Goal: Task Accomplishment & Management: Complete application form

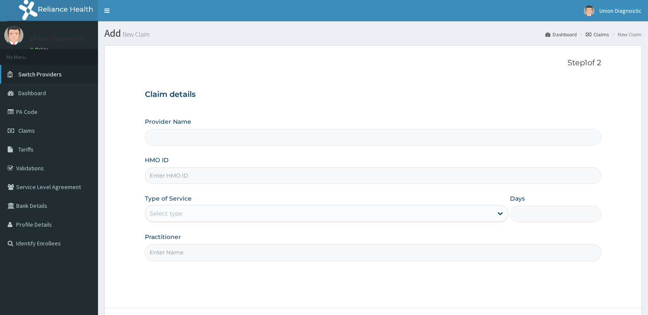
click at [38, 72] on span "Switch Providers" at bounding box center [39, 74] width 43 height 8
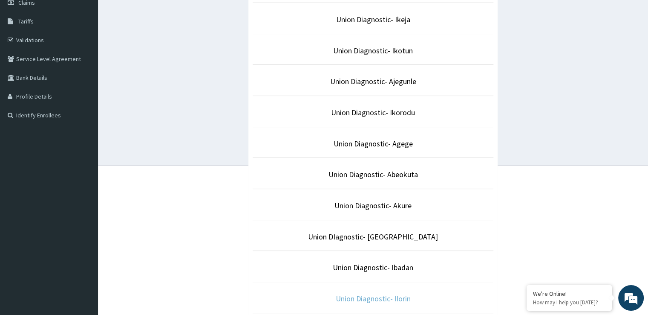
click at [381, 297] on link "Union Diagnostic- Ilorin" at bounding box center [373, 298] width 75 height 10
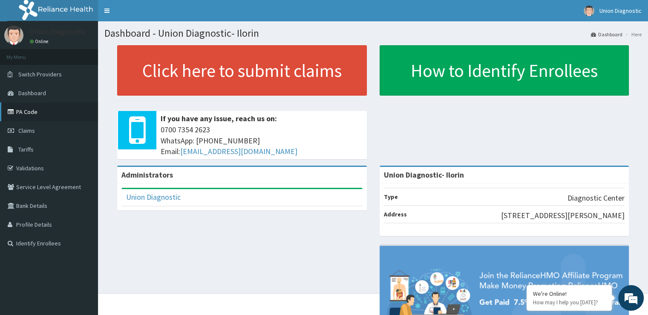
click at [40, 111] on link "PA Code" at bounding box center [49, 111] width 98 height 19
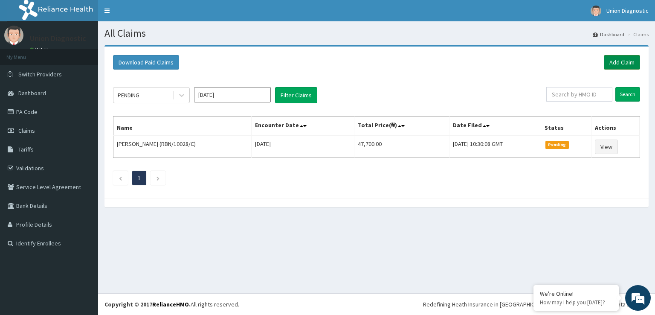
click at [624, 57] on link "Add Claim" at bounding box center [622, 62] width 36 height 14
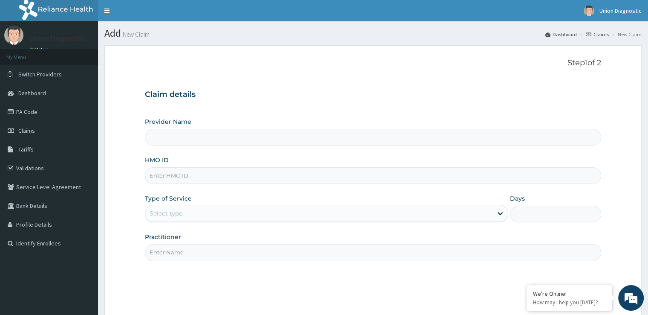
type input "Union Diagnostic- Ilorin"
click at [271, 176] on input "HMO ID" at bounding box center [373, 175] width 456 height 17
type input "SSV/10075/A"
click at [216, 211] on div "Select type" at bounding box center [318, 213] width 347 height 14
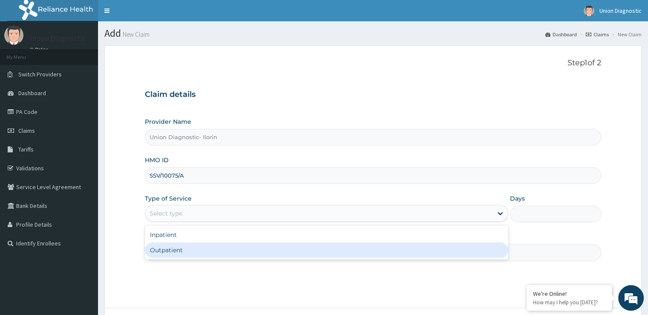
click at [226, 251] on div "Outpatient" at bounding box center [327, 249] width 364 height 15
type input "1"
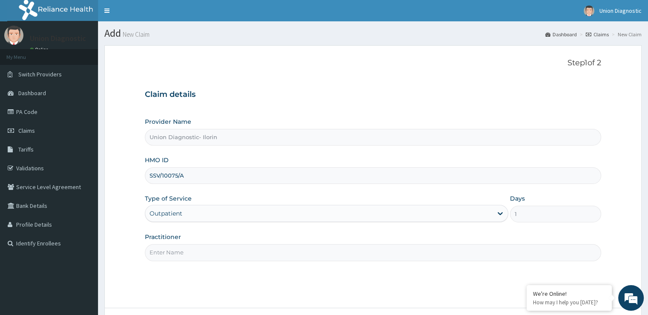
click at [226, 251] on input "Practitioner" at bounding box center [373, 252] width 456 height 17
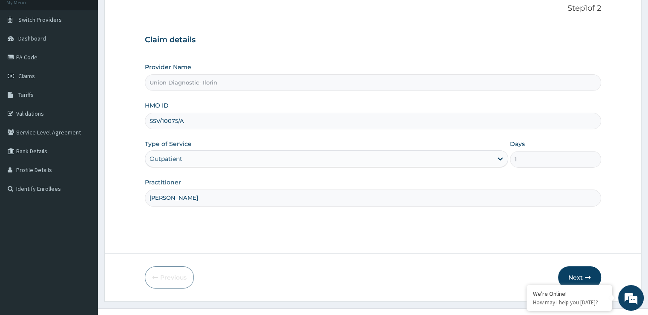
scroll to position [69, 0]
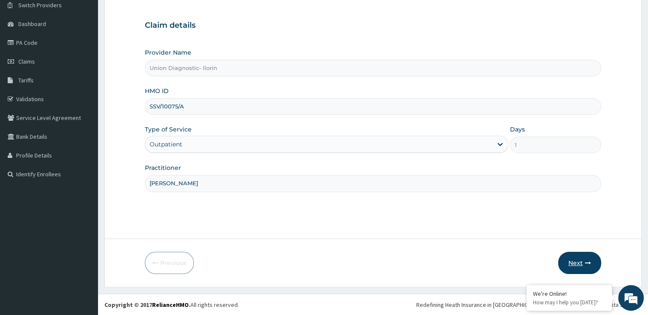
type input "AJAYI ADA"
click at [582, 258] on button "Next" at bounding box center [579, 262] width 43 height 22
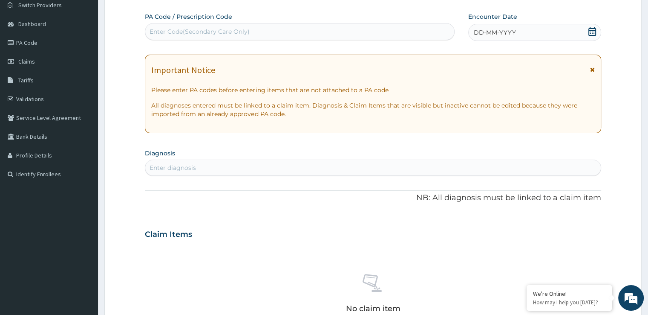
click at [257, 30] on div "Enter Code(Secondary Care Only)" at bounding box center [299, 32] width 309 height 14
type input "PA/78BD30"
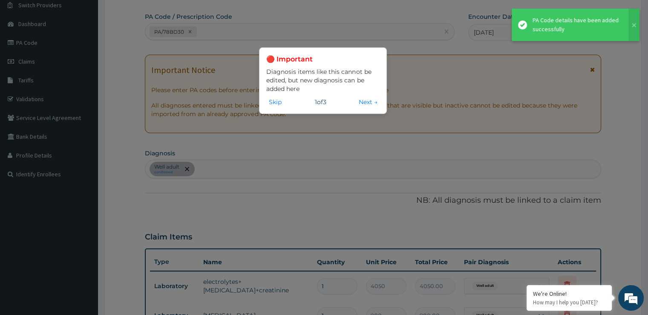
scroll to position [438, 0]
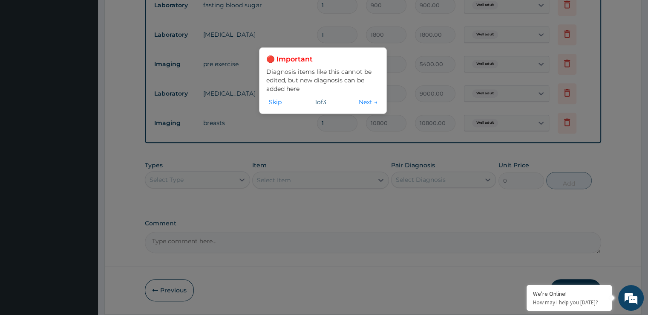
click at [256, 199] on div "🔴 Important Diagnosis items like this cannot be edited, but new diagnosis can b…" at bounding box center [324, 157] width 648 height 315
click at [278, 101] on button "Skip" at bounding box center [275, 101] width 18 height 9
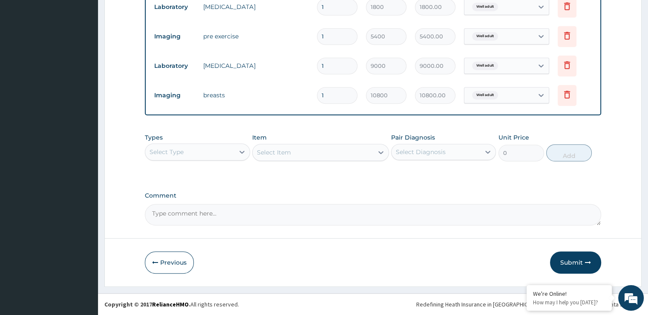
scroll to position [502, 0]
click at [576, 261] on button "Submit" at bounding box center [575, 262] width 51 height 22
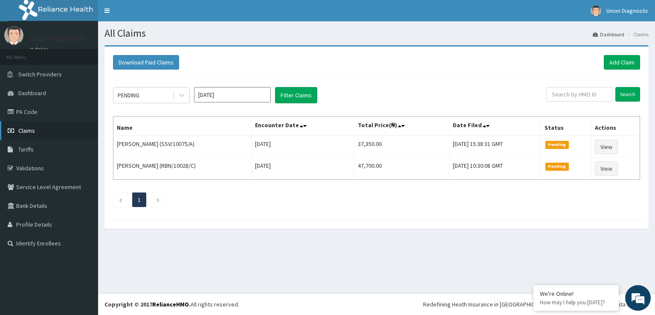
click at [40, 132] on link "Claims" at bounding box center [49, 130] width 98 height 19
click at [46, 109] on link "PA Code" at bounding box center [49, 111] width 98 height 19
click at [30, 109] on link "PA Code" at bounding box center [49, 111] width 98 height 19
click at [619, 61] on link "Add Claim" at bounding box center [622, 62] width 36 height 14
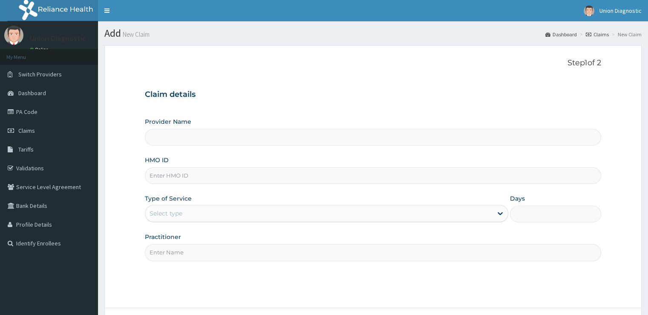
click at [208, 139] on input "Provider Name" at bounding box center [373, 137] width 456 height 17
click at [227, 177] on input "HMO ID" at bounding box center [373, 175] width 456 height 17
type input "Union Diagnostic- Ilorin"
type input "SSV/10075B"
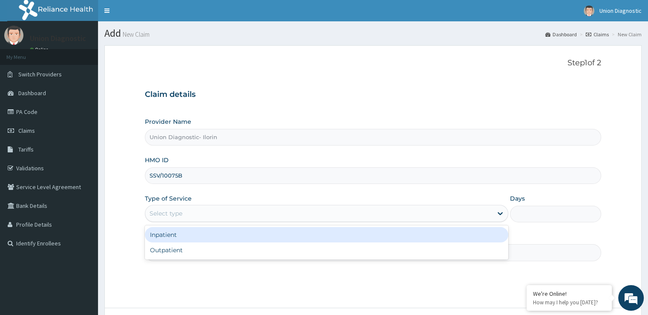
click at [228, 217] on div "Select type" at bounding box center [318, 213] width 347 height 14
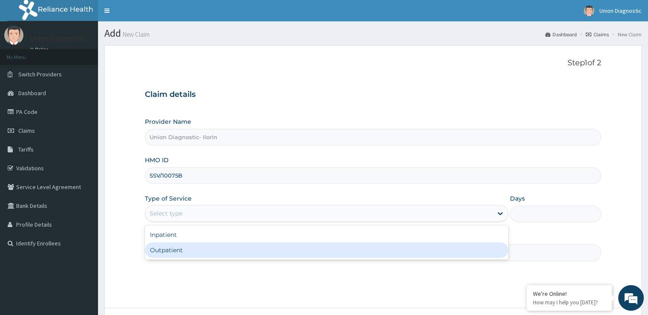
click at [234, 253] on div "Outpatient" at bounding box center [327, 249] width 364 height 15
type input "1"
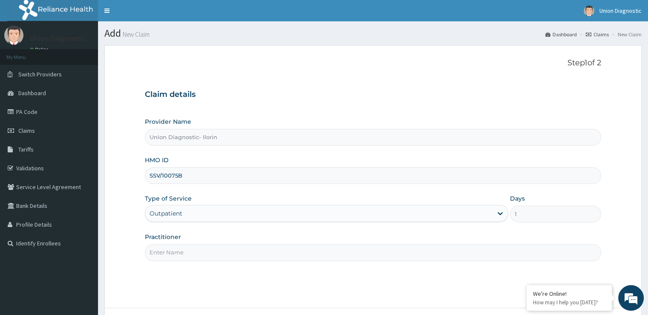
click at [233, 253] on input "Practitioner" at bounding box center [373, 252] width 456 height 17
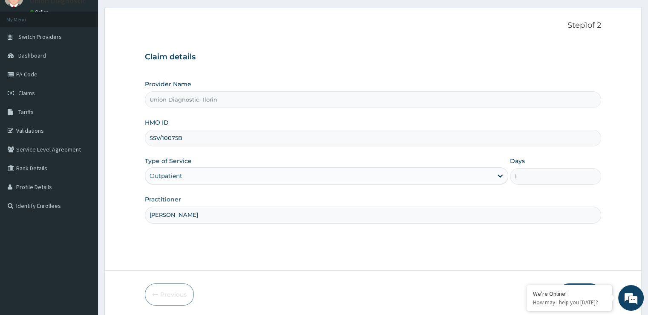
scroll to position [69, 0]
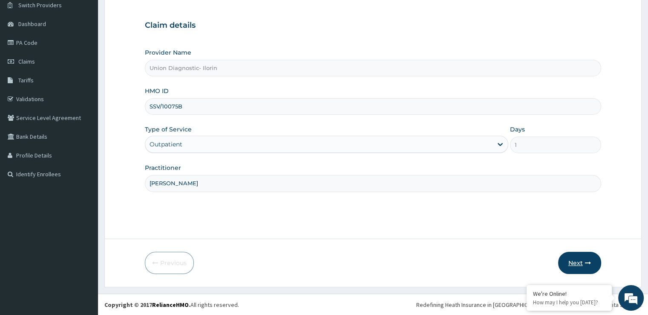
type input "[PERSON_NAME]"
click at [587, 261] on icon "button" at bounding box center [588, 263] width 6 height 6
click at [577, 265] on button "Next" at bounding box center [579, 262] width 43 height 22
click at [583, 261] on button "Next" at bounding box center [579, 262] width 43 height 22
click at [575, 260] on button "Next" at bounding box center [579, 262] width 43 height 22
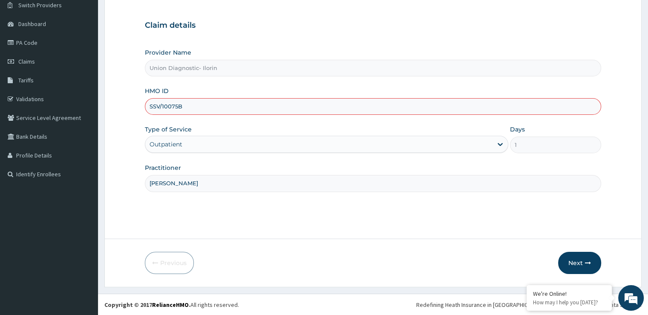
click at [178, 104] on input "SSV/10075B" at bounding box center [373, 106] width 456 height 17
type input "SSV/10075/B"
click at [32, 44] on link "PA Code" at bounding box center [49, 42] width 98 height 19
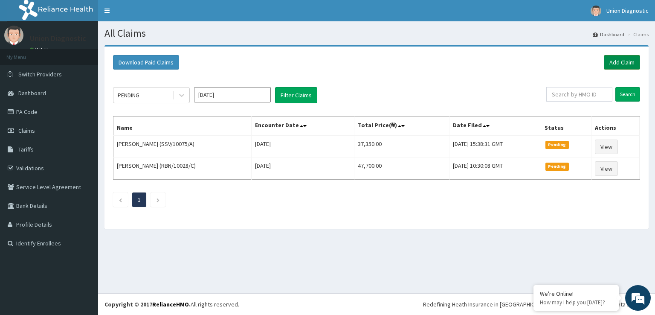
click at [621, 61] on link "Add Claim" at bounding box center [622, 62] width 36 height 14
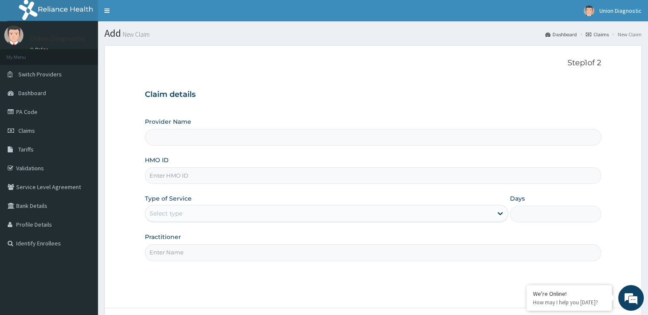
click at [173, 176] on input "HMO ID" at bounding box center [373, 175] width 456 height 17
type input "Union Diagnostic- Ilorin"
click at [175, 174] on input "SSV/1007/A" at bounding box center [373, 175] width 456 height 17
type input "SSV/10075/A"
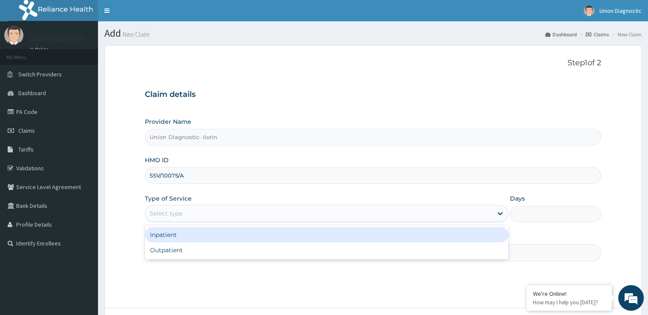
click at [190, 213] on div "Select type" at bounding box center [318, 213] width 347 height 14
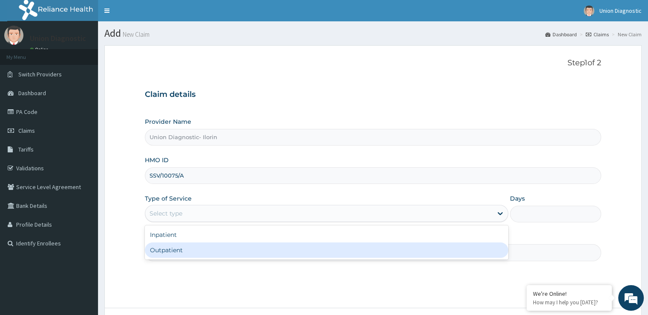
click at [204, 248] on div "Outpatient" at bounding box center [327, 249] width 364 height 15
type input "1"
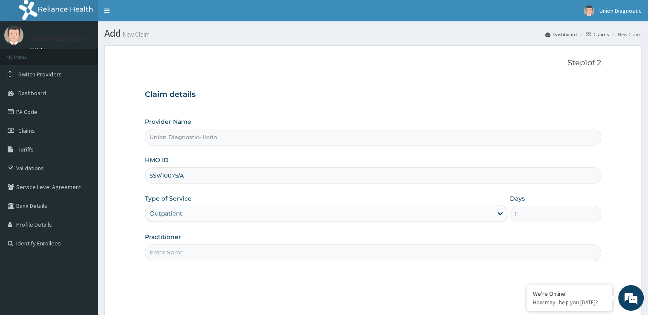
click at [205, 251] on input "Practitioner" at bounding box center [373, 252] width 456 height 17
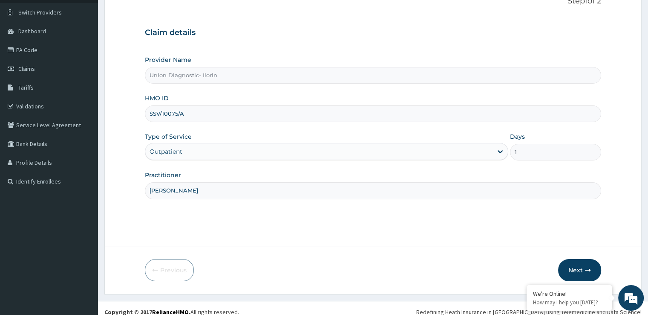
scroll to position [69, 0]
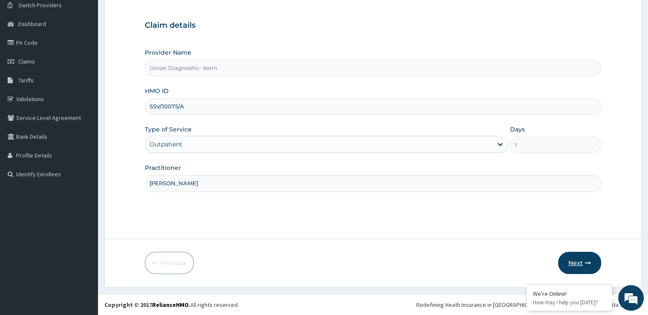
type input "OLALEKAN AJAYI"
click at [587, 258] on button "Next" at bounding box center [579, 262] width 43 height 22
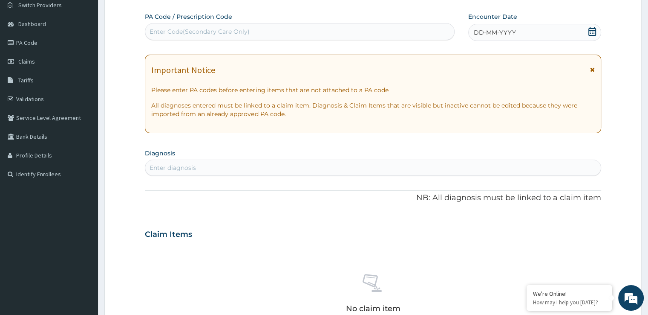
click at [216, 168] on div "Enter diagnosis" at bounding box center [372, 168] width 455 height 14
click at [186, 30] on div "Enter Code(Secondary Care Only)" at bounding box center [200, 31] width 100 height 9
type input "PA/D78D26"
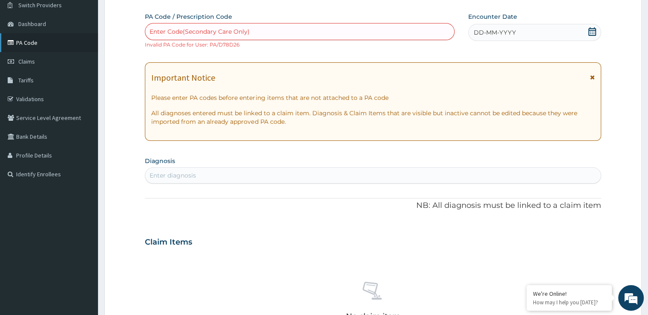
click at [35, 40] on link "PA Code" at bounding box center [49, 42] width 98 height 19
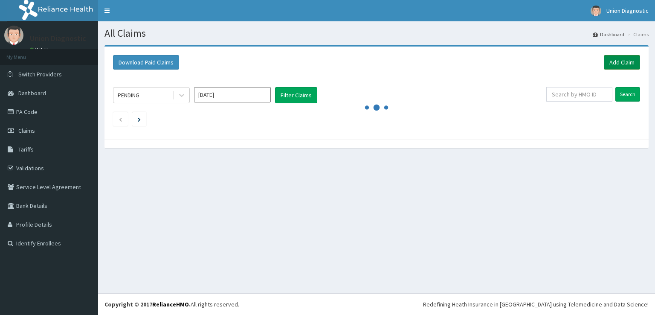
click at [634, 65] on link "Add Claim" at bounding box center [622, 62] width 36 height 14
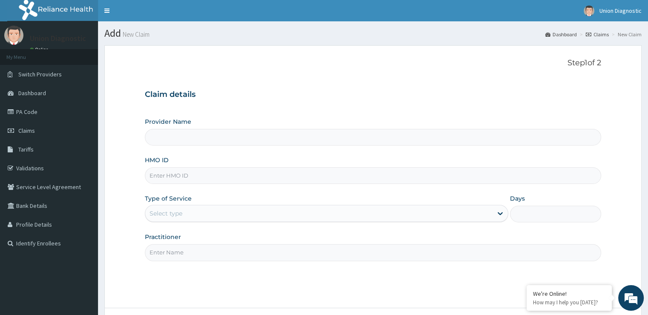
click at [166, 181] on input "HMO ID" at bounding box center [373, 175] width 456 height 17
type input "Union Diagnostic- Ilorin"
type input "SSV/10075/A"
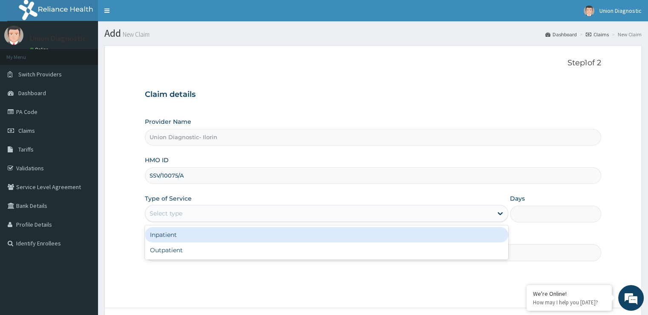
click at [184, 210] on div "Select type" at bounding box center [318, 213] width 347 height 14
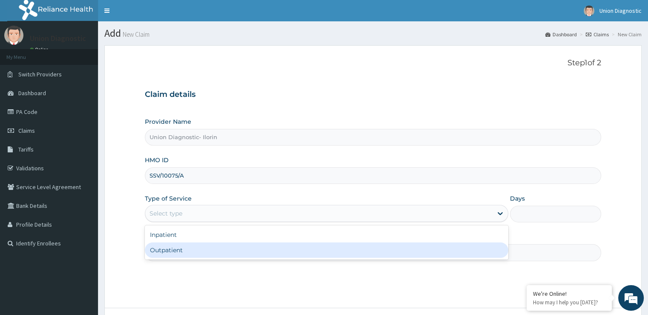
click at [182, 256] on div "Outpatient" at bounding box center [327, 249] width 364 height 15
type input "1"
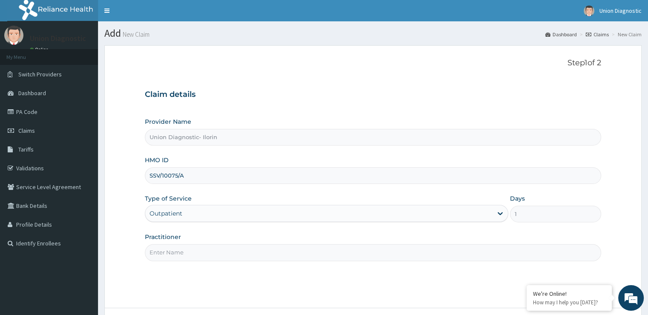
click at [188, 251] on input "Practitioner" at bounding box center [373, 252] width 456 height 17
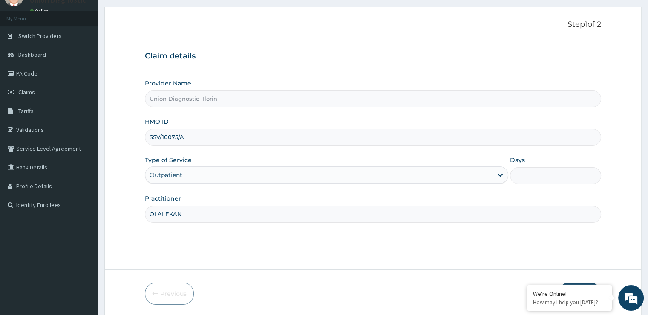
scroll to position [69, 0]
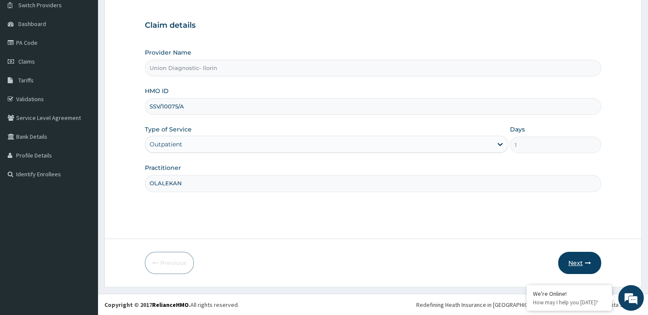
type input "OLALEKAN"
click at [582, 273] on button "Next" at bounding box center [579, 262] width 43 height 22
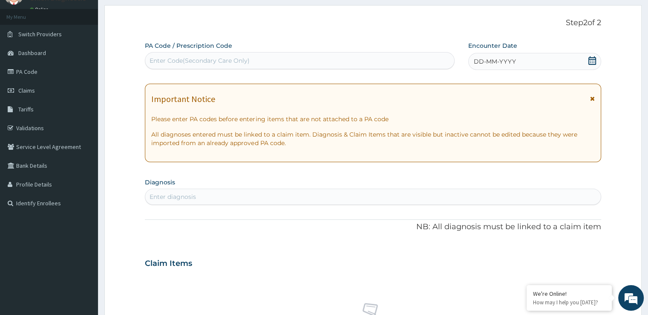
scroll to position [0, 0]
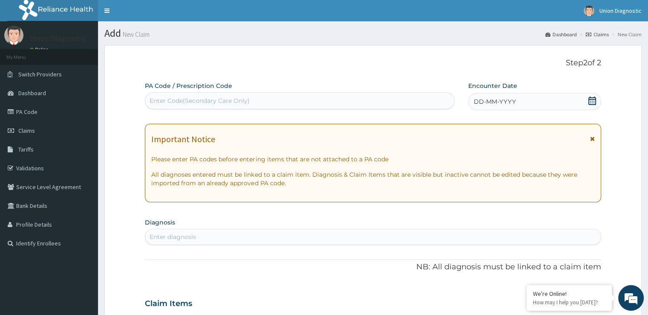
click at [202, 101] on div "Enter Code(Secondary Care Only)" at bounding box center [200, 100] width 100 height 9
type input "PA/78BD30"
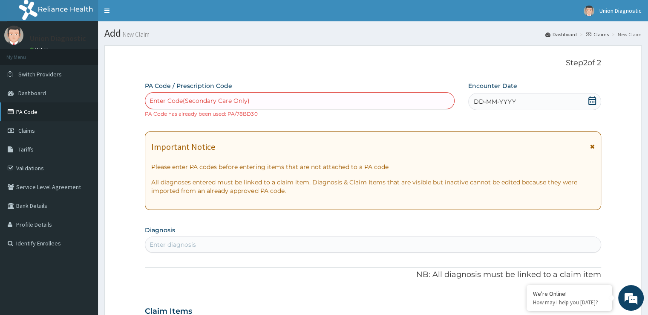
click at [38, 114] on link "PA Code" at bounding box center [49, 111] width 98 height 19
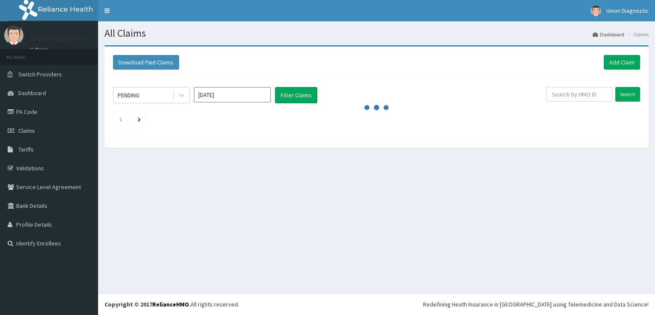
click at [616, 62] on link "Add Claim" at bounding box center [622, 62] width 36 height 14
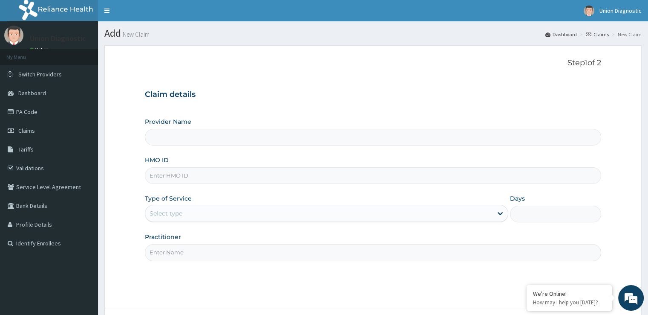
click at [199, 179] on input "HMO ID" at bounding box center [373, 175] width 456 height 17
type input "Union Diagnostic- Ilorin"
type input "SSV/10075/A"
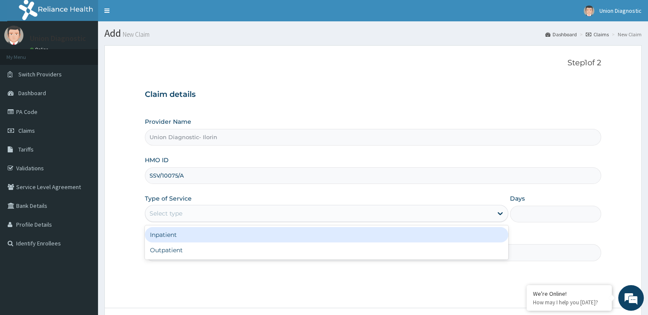
click at [205, 208] on div "Select type" at bounding box center [318, 213] width 347 height 14
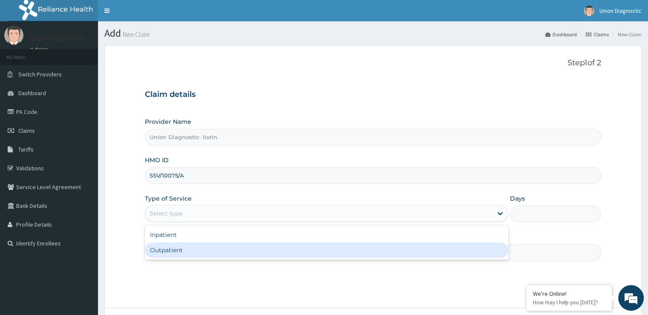
click at [202, 247] on div "Outpatient" at bounding box center [327, 249] width 364 height 15
type input "1"
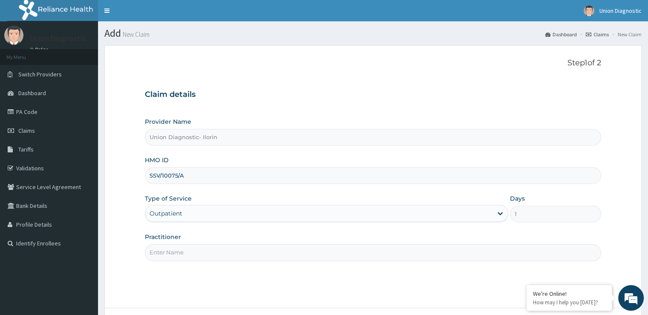
click at [205, 248] on input "Practitioner" at bounding box center [373, 252] width 456 height 17
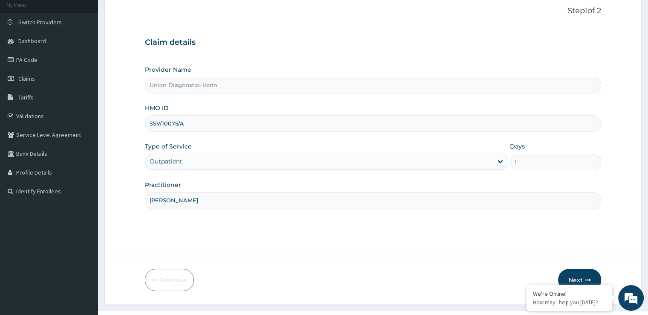
scroll to position [69, 0]
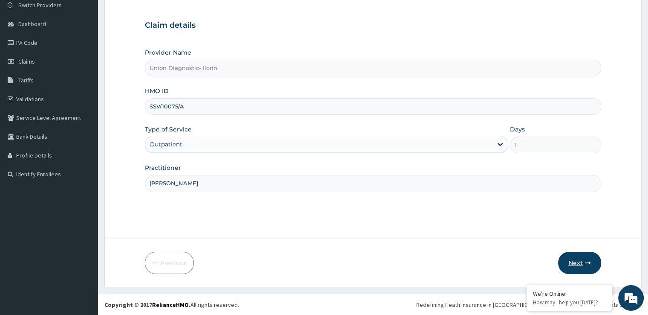
type input "OLALEKAN AJAYI"
click at [569, 260] on button "Next" at bounding box center [579, 262] width 43 height 22
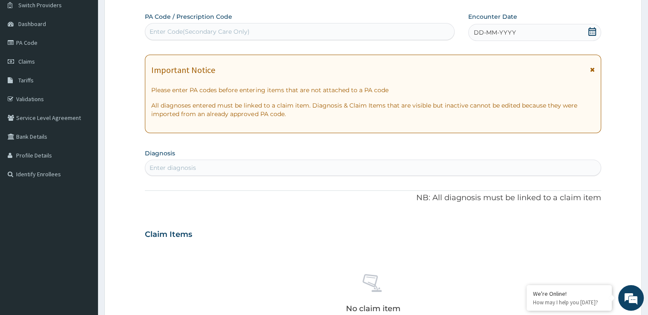
click at [176, 33] on div "Enter Code(Secondary Care Only)" at bounding box center [200, 31] width 100 height 9
paste input "PA/1C6C88"
type input "PA/1C6C88"
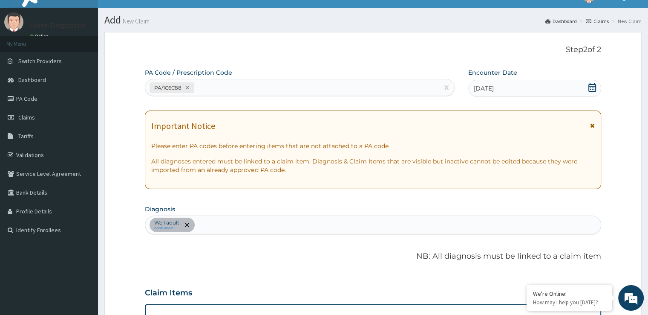
scroll to position [0, 0]
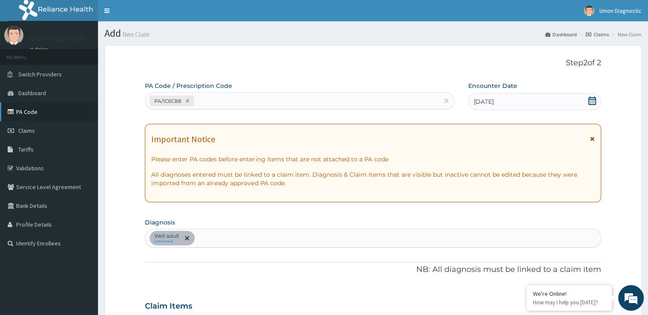
click at [38, 111] on link "PA Code" at bounding box center [49, 111] width 98 height 19
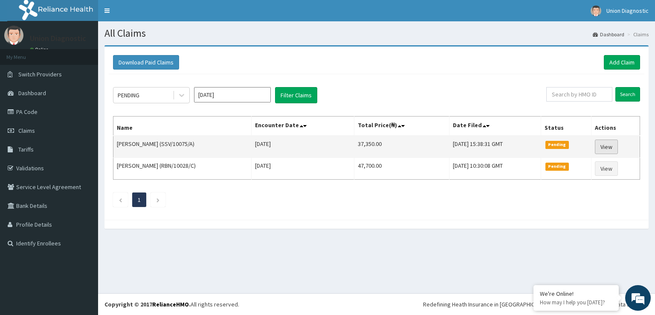
click at [612, 146] on link "View" at bounding box center [606, 146] width 23 height 14
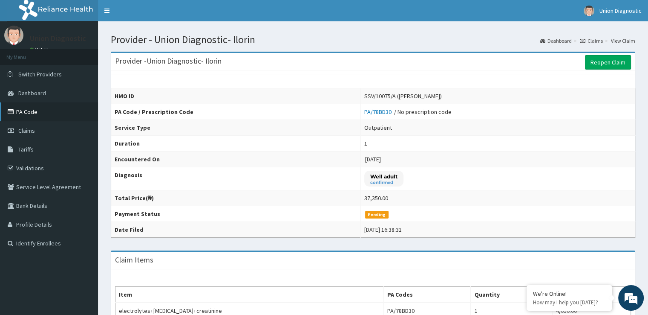
click at [52, 110] on link "PA Code" at bounding box center [49, 111] width 98 height 19
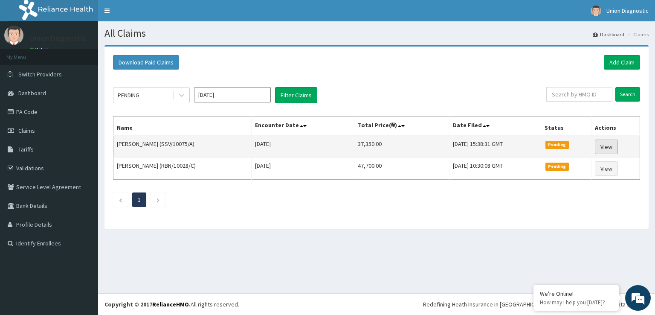
click at [608, 144] on link "View" at bounding box center [606, 146] width 23 height 14
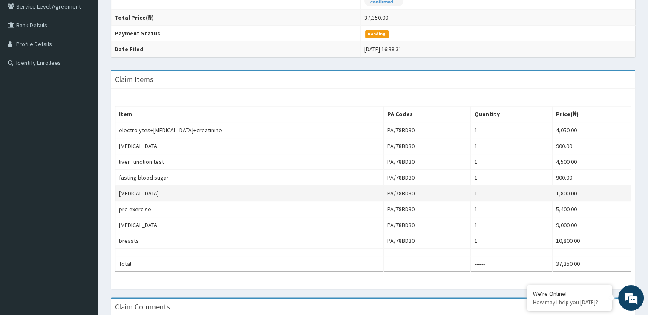
scroll to position [154, 0]
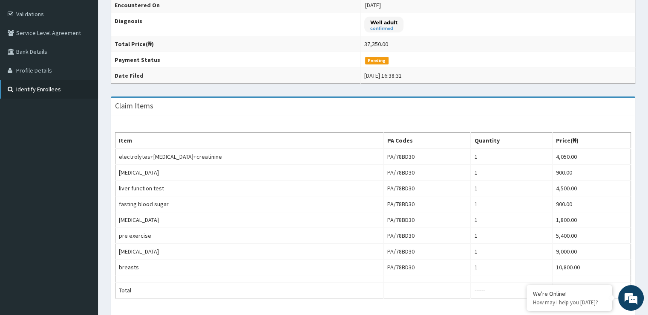
click at [78, 88] on link "Identify Enrollees" at bounding box center [49, 89] width 98 height 19
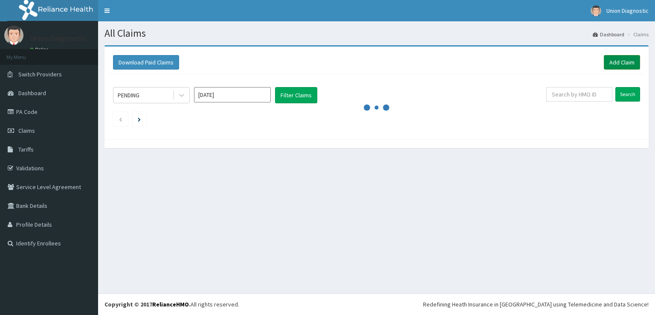
click at [610, 63] on link "Add Claim" at bounding box center [622, 62] width 36 height 14
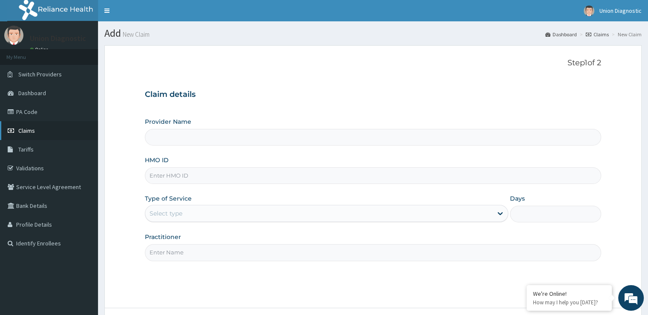
click at [29, 127] on span "Claims" at bounding box center [26, 131] width 17 height 8
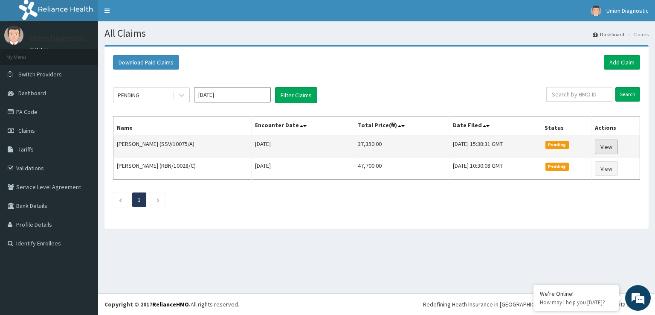
click at [614, 145] on link "View" at bounding box center [606, 146] width 23 height 14
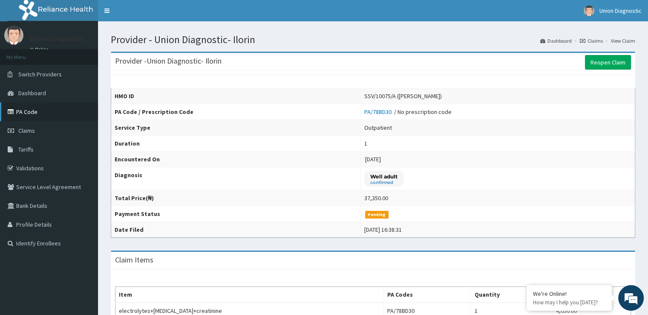
click at [40, 113] on link "PA Code" at bounding box center [49, 111] width 98 height 19
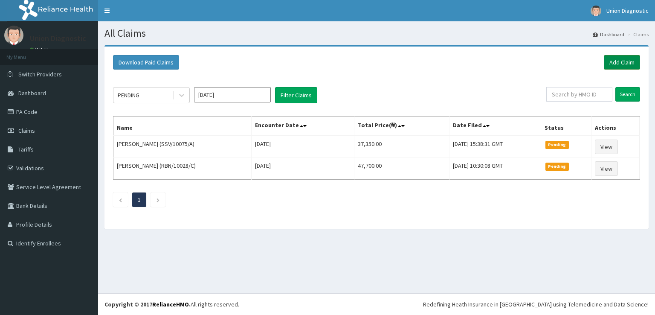
click at [617, 62] on link "Add Claim" at bounding box center [622, 62] width 36 height 14
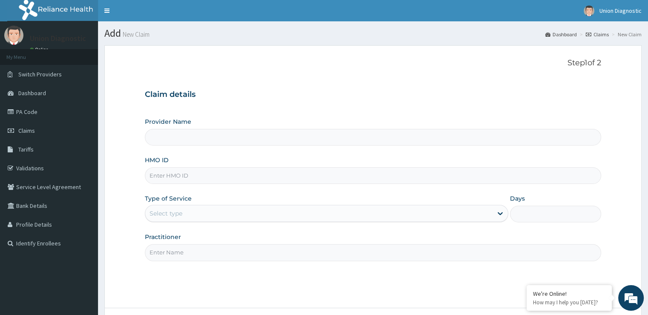
type input "Union Diagnostic- Ilorin"
click at [205, 175] on input "HMO ID" at bounding box center [373, 175] width 456 height 17
type input "SSV/10075/B"
click at [194, 208] on div "Select type" at bounding box center [318, 213] width 347 height 14
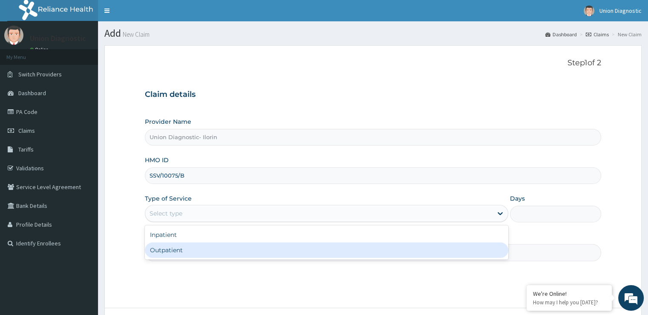
click at [184, 252] on div "Outpatient" at bounding box center [327, 249] width 364 height 15
type input "1"
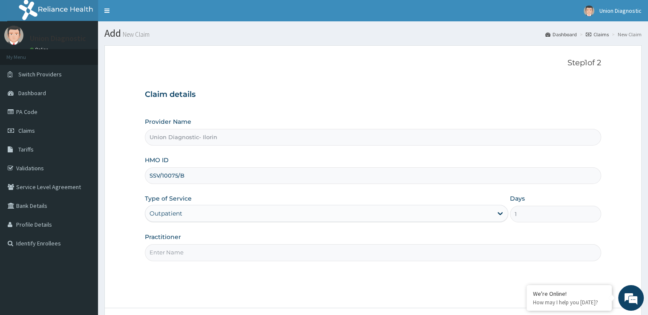
click at [185, 253] on input "Practitioner" at bounding box center [373, 252] width 456 height 17
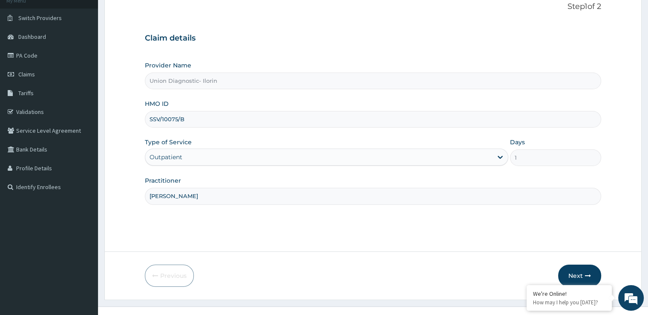
scroll to position [69, 0]
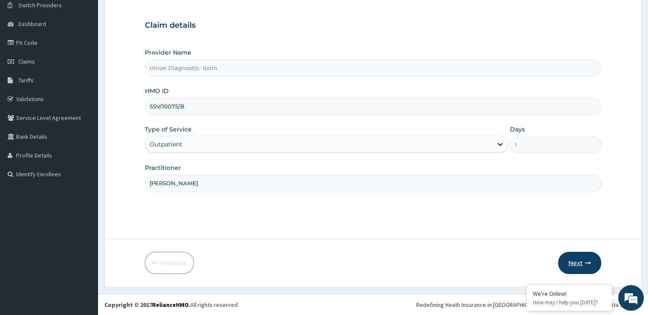
type input "[PERSON_NAME]"
click at [575, 263] on button "Next" at bounding box center [579, 262] width 43 height 22
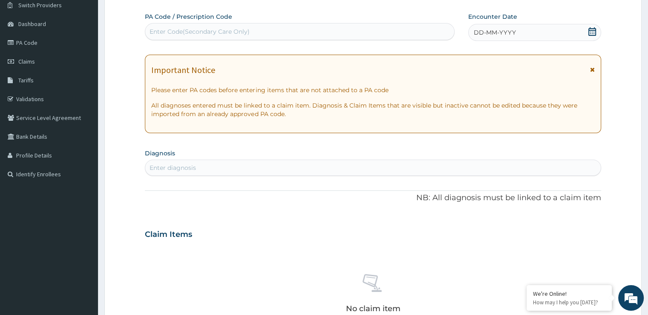
click at [176, 33] on div "Enter Code(Secondary Care Only)" at bounding box center [200, 31] width 100 height 9
paste input "PA/D78D26"
type input "PA/D78D26"
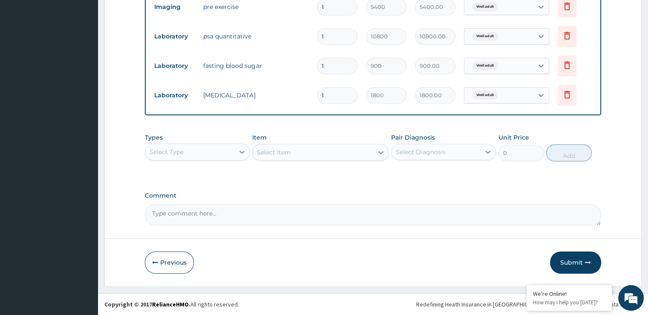
scroll to position [468, 0]
click at [567, 260] on button "Submit" at bounding box center [575, 262] width 51 height 22
